Goal: Obtain resource: Download file/media

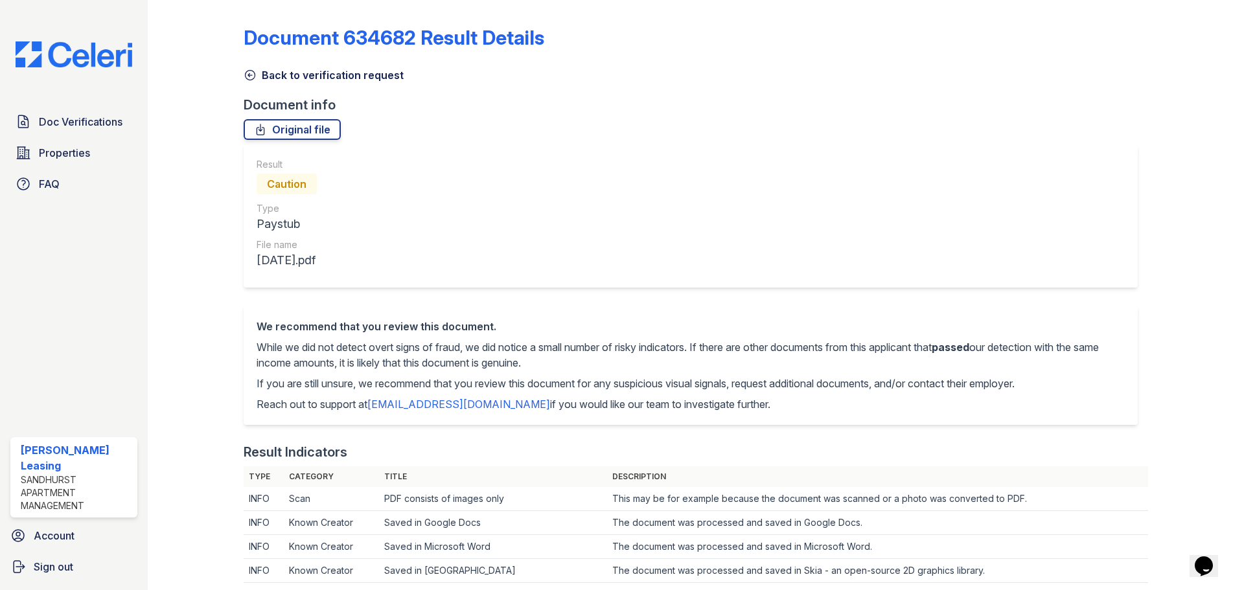
scroll to position [648, 0]
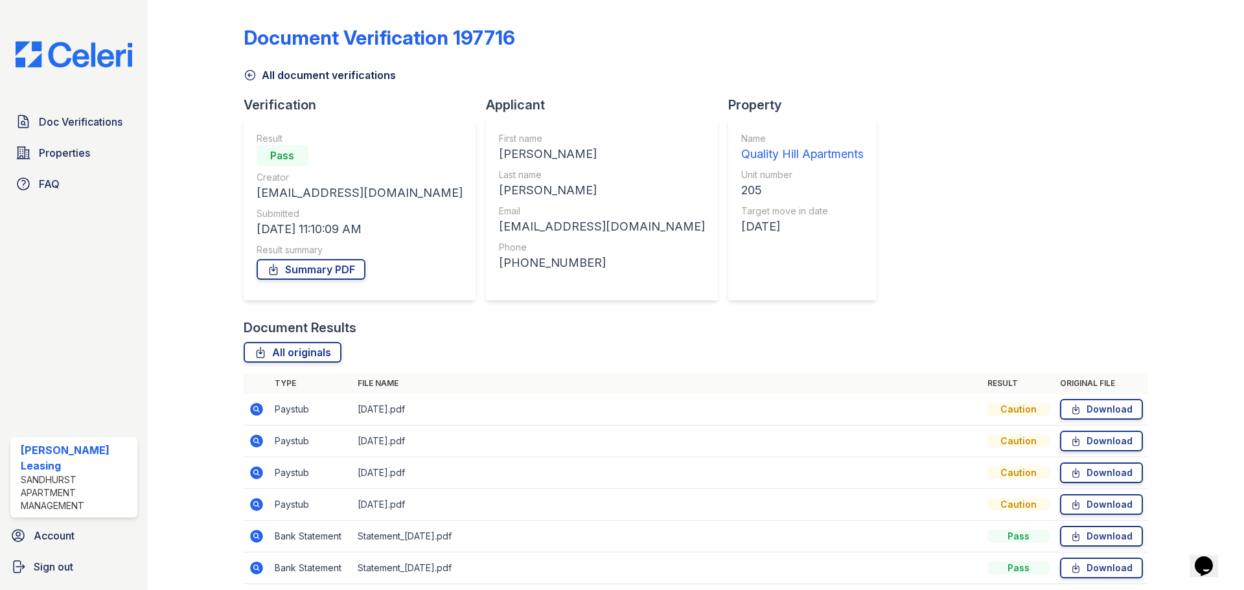
scroll to position [51, 0]
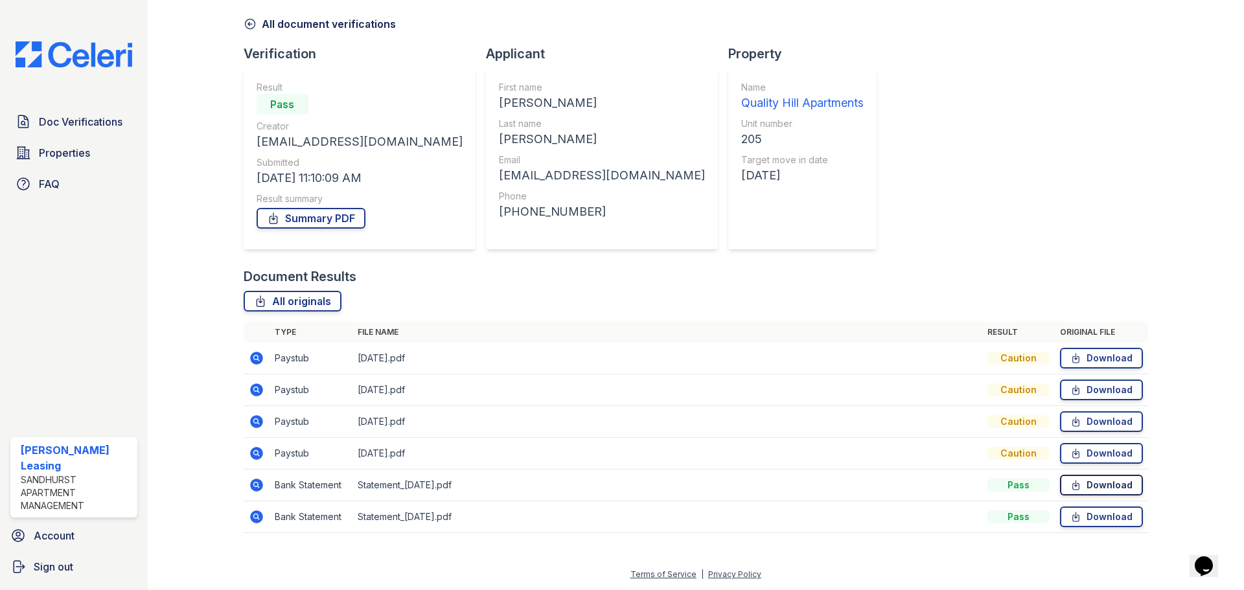
click at [1080, 486] on link "Download" at bounding box center [1101, 485] width 83 height 21
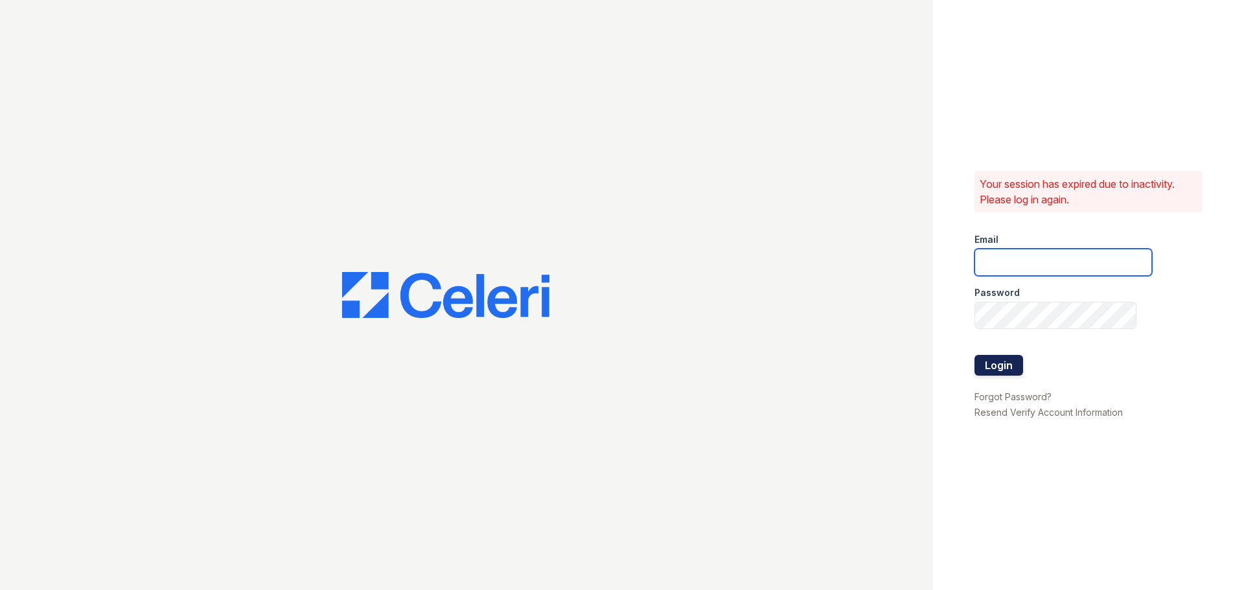
type input "[EMAIL_ADDRESS][DOMAIN_NAME]"
click at [1016, 374] on button "Login" at bounding box center [998, 365] width 49 height 21
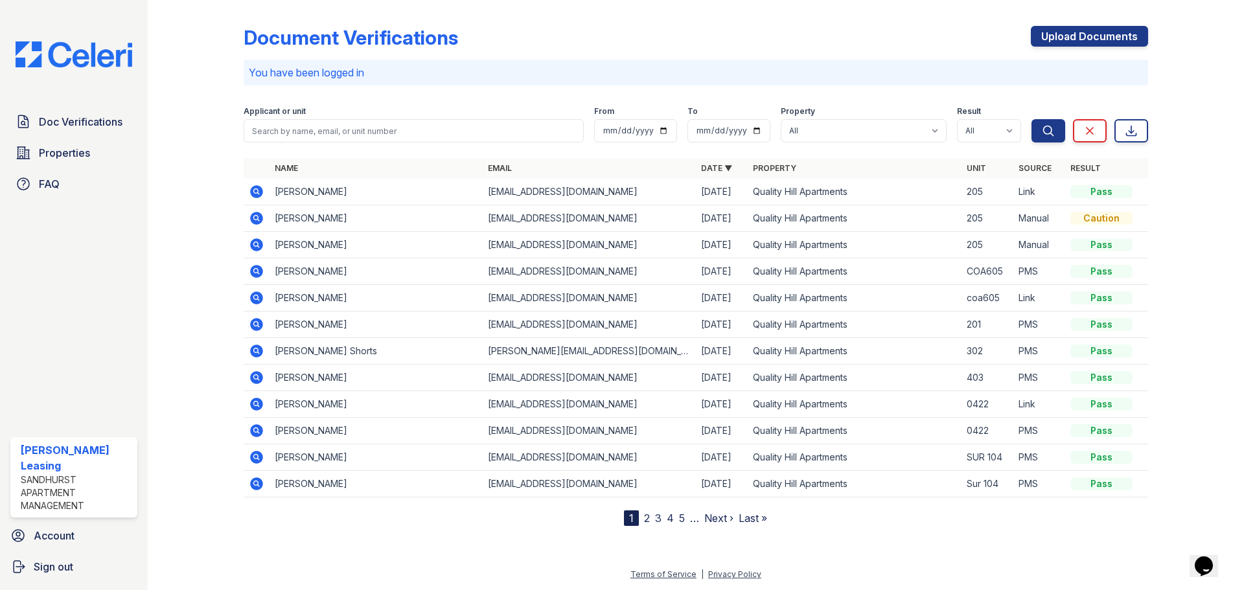
click at [255, 193] on icon at bounding box center [257, 192] width 16 height 16
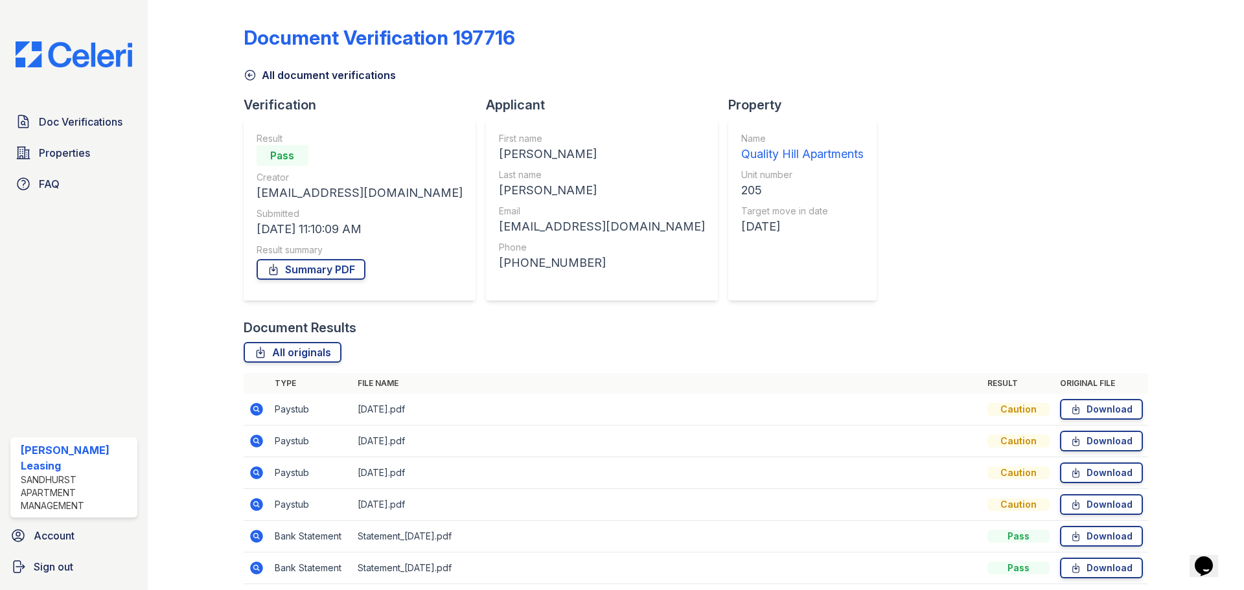
click at [1016, 410] on div "Caution" at bounding box center [1018, 409] width 62 height 13
click at [341, 271] on link "Summary PDF" at bounding box center [310, 269] width 109 height 21
